Goal: Check status: Check status

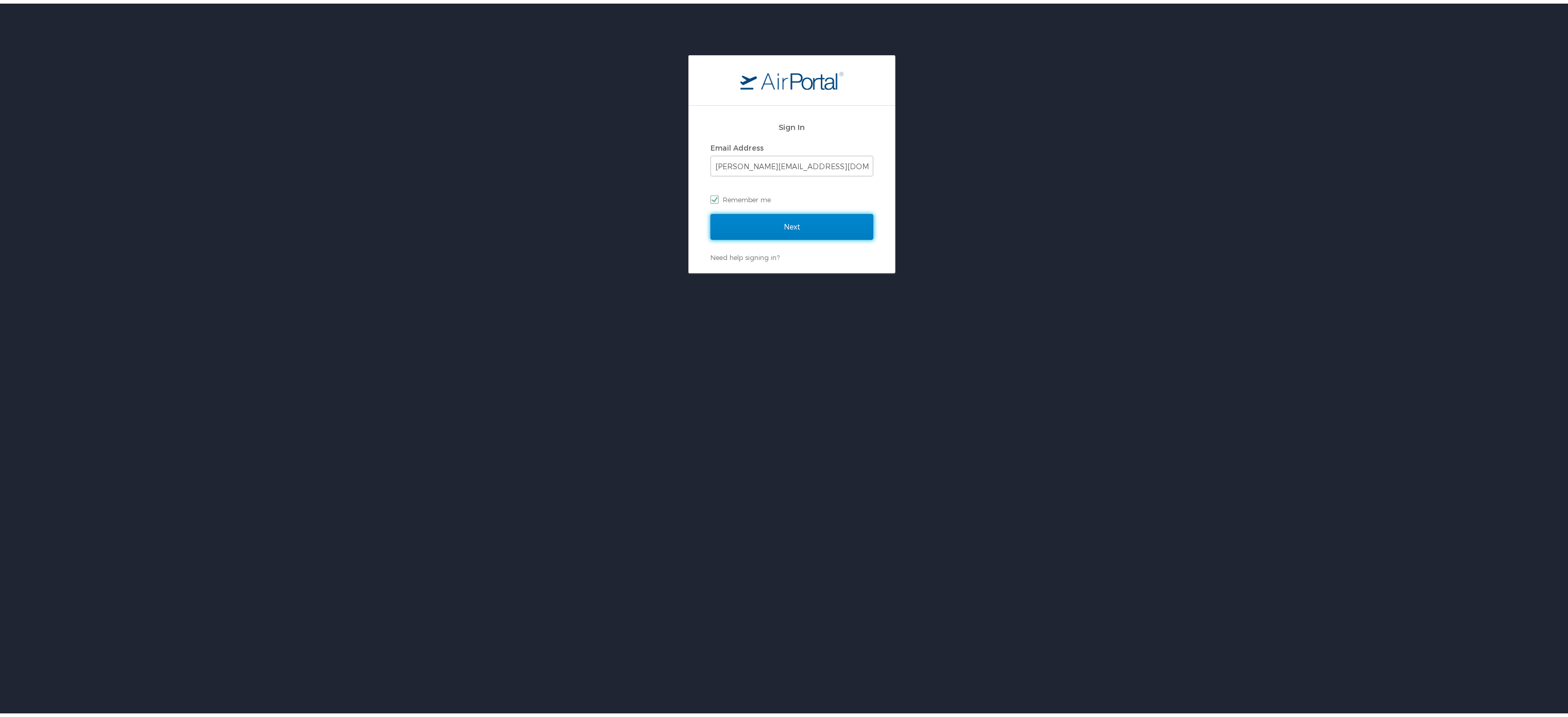
click at [792, 228] on input "Next" at bounding box center [792, 223] width 163 height 26
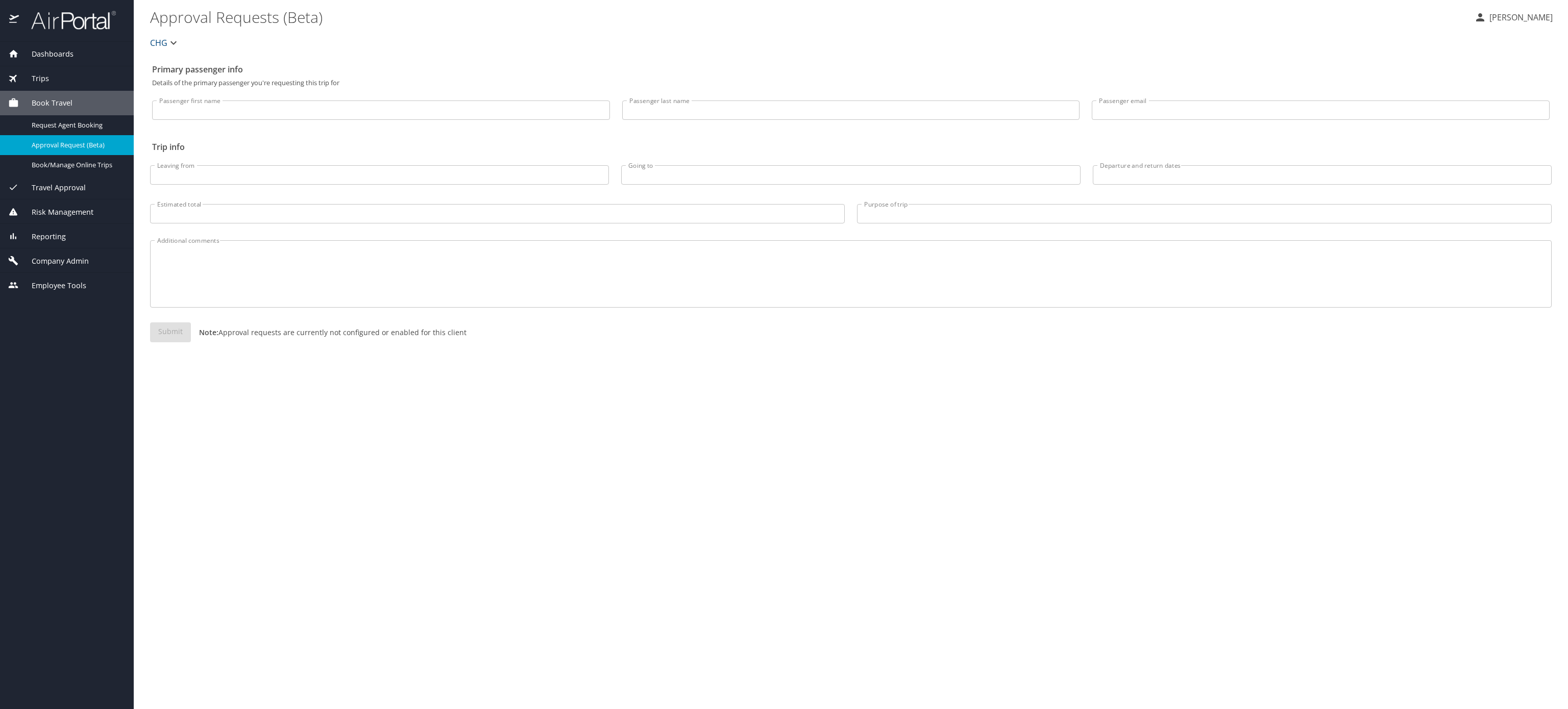
click at [49, 83] on span "Trips" at bounding box center [34, 78] width 30 height 11
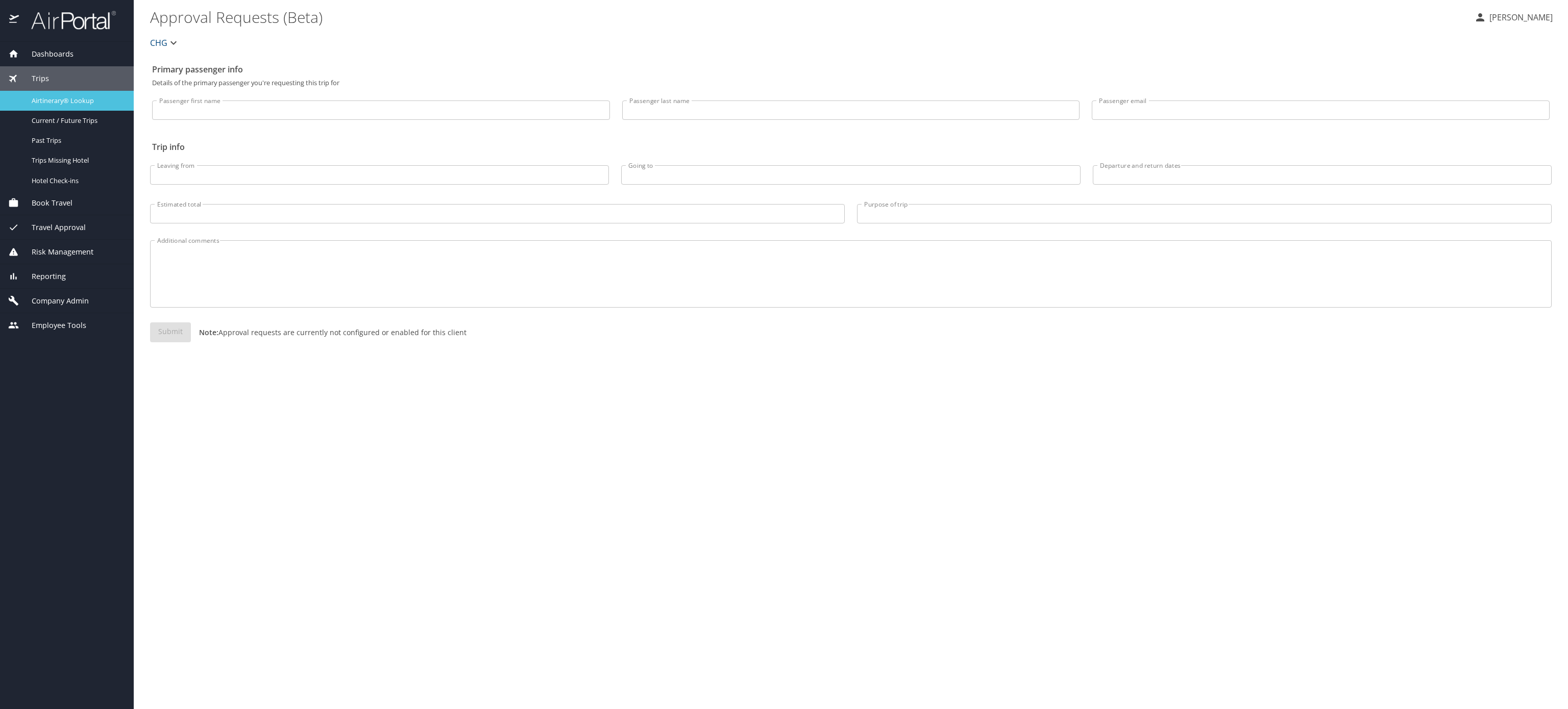
click at [81, 102] on span "Airtinerary® Lookup" at bounding box center [76, 100] width 90 height 10
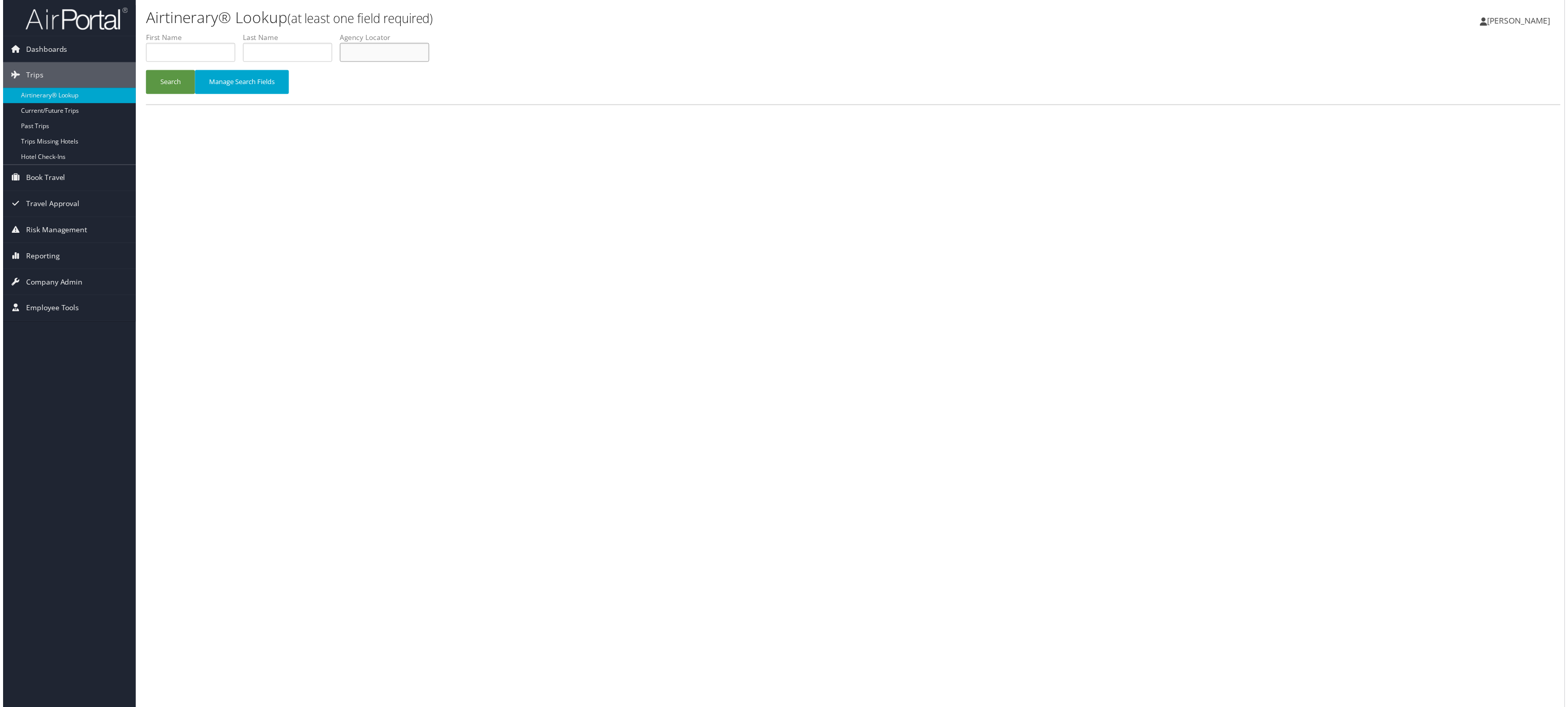
click at [428, 62] on input "text" at bounding box center [383, 52] width 90 height 19
paste input "WZHMZE"
type input "WZHMZE"
click at [174, 94] on button "Search" at bounding box center [168, 82] width 49 height 24
